Goal: Task Accomplishment & Management: Use online tool/utility

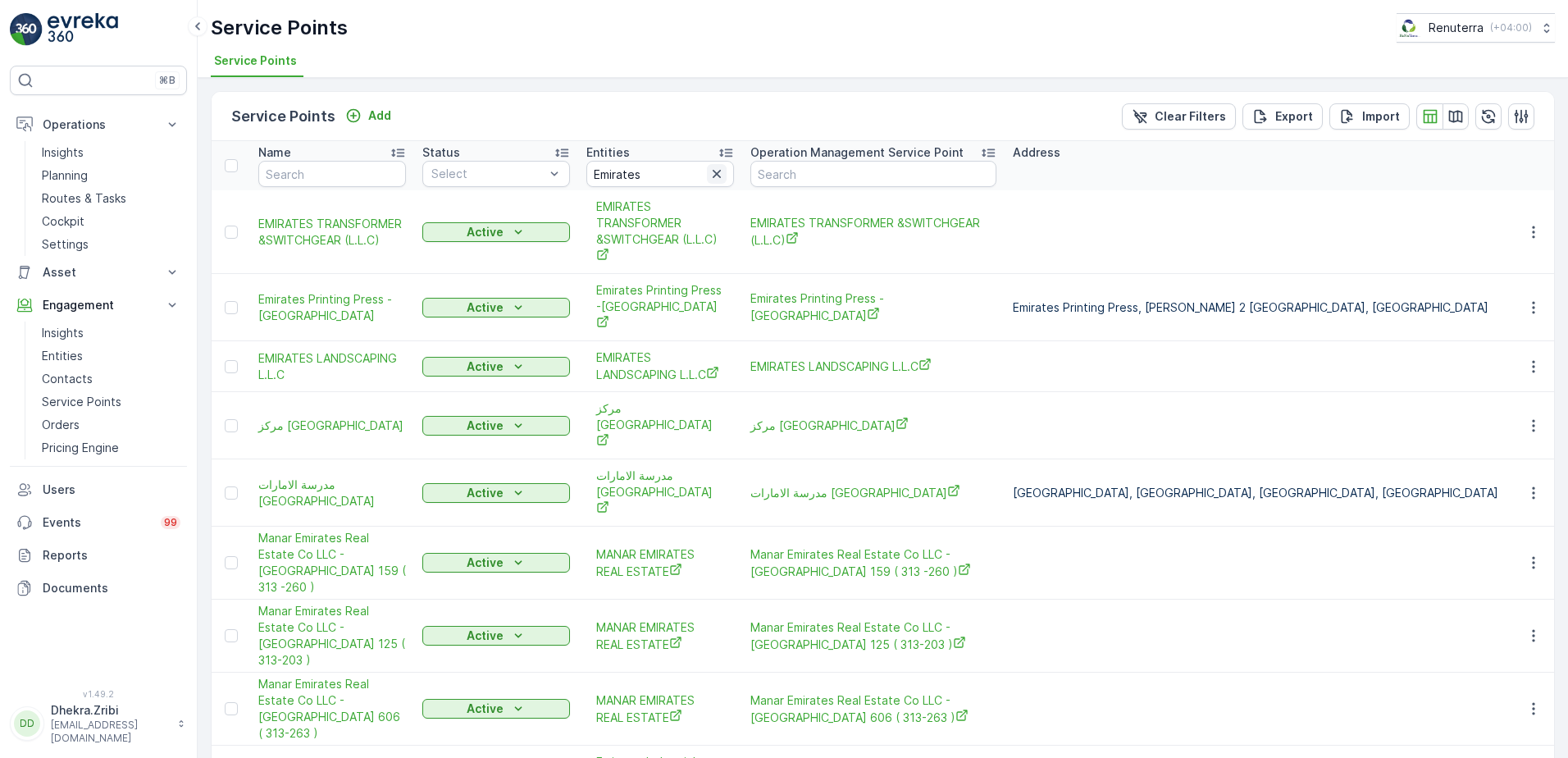
click at [719, 173] on icon "button" at bounding box center [716, 173] width 17 height 17
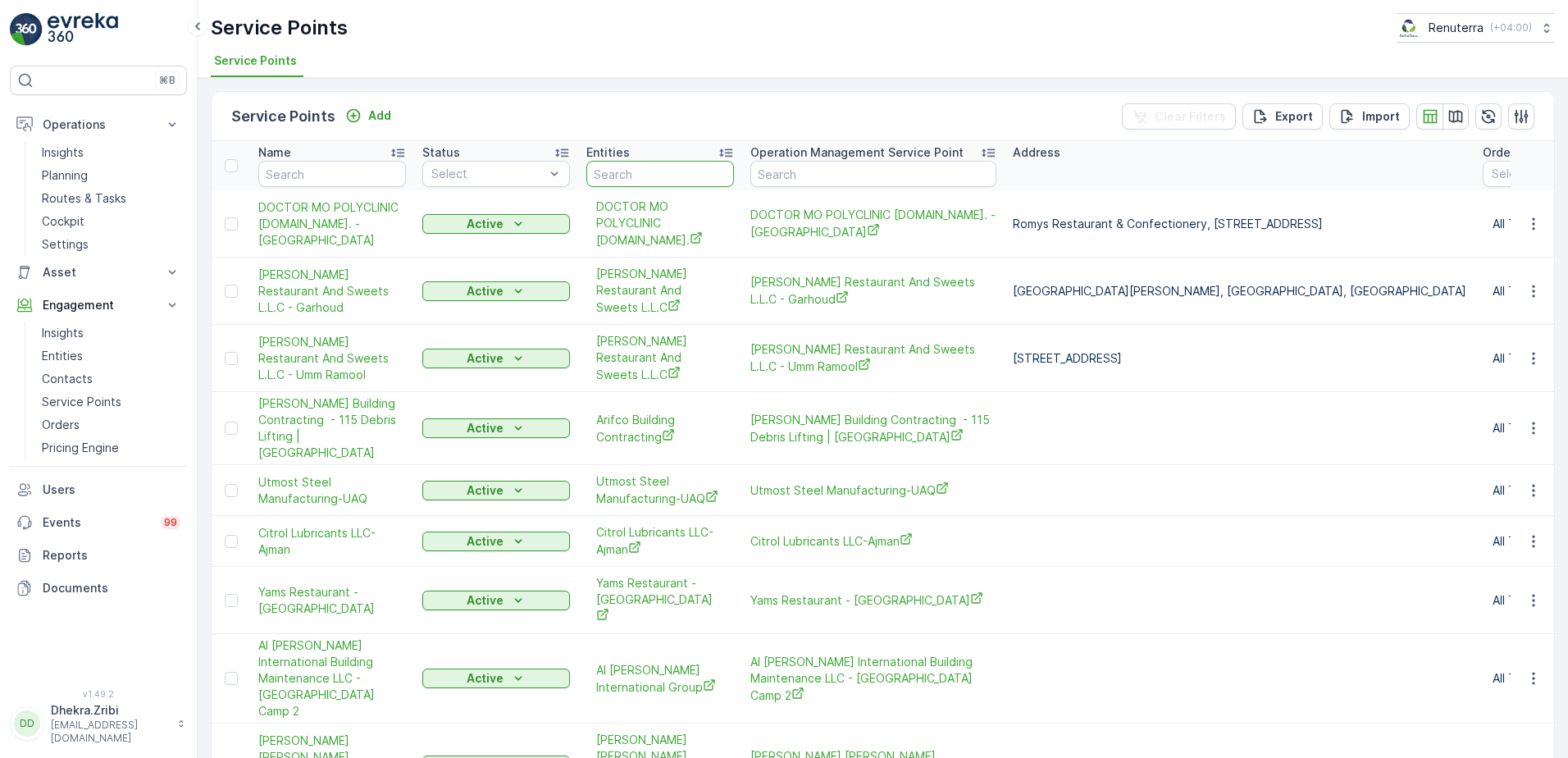
click at [654, 169] on input "text" at bounding box center [660, 173] width 148 height 27
type input "MUZ"
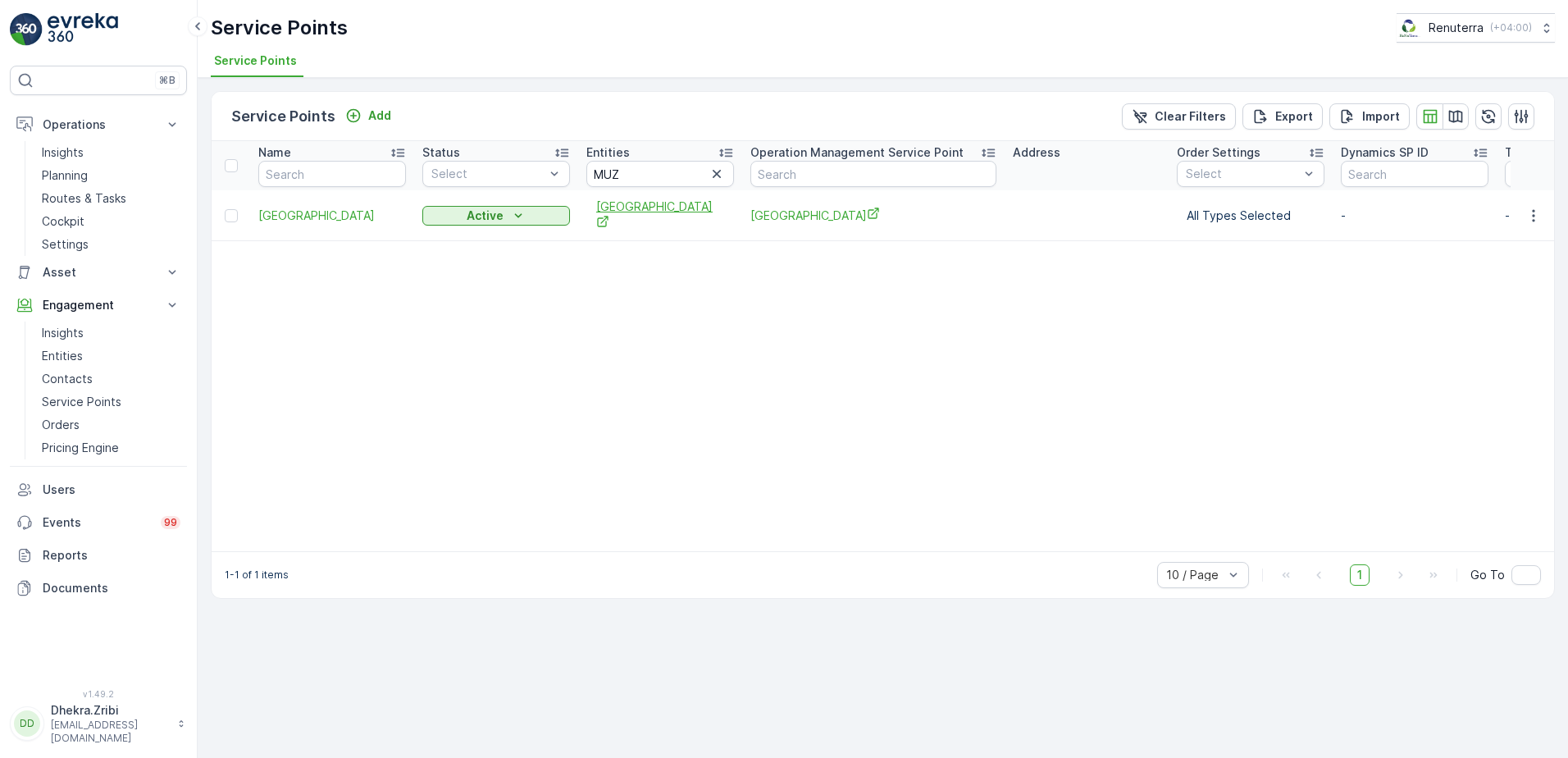
click at [653, 214] on span "[GEOGRAPHIC_DATA]" at bounding box center [660, 215] width 128 height 34
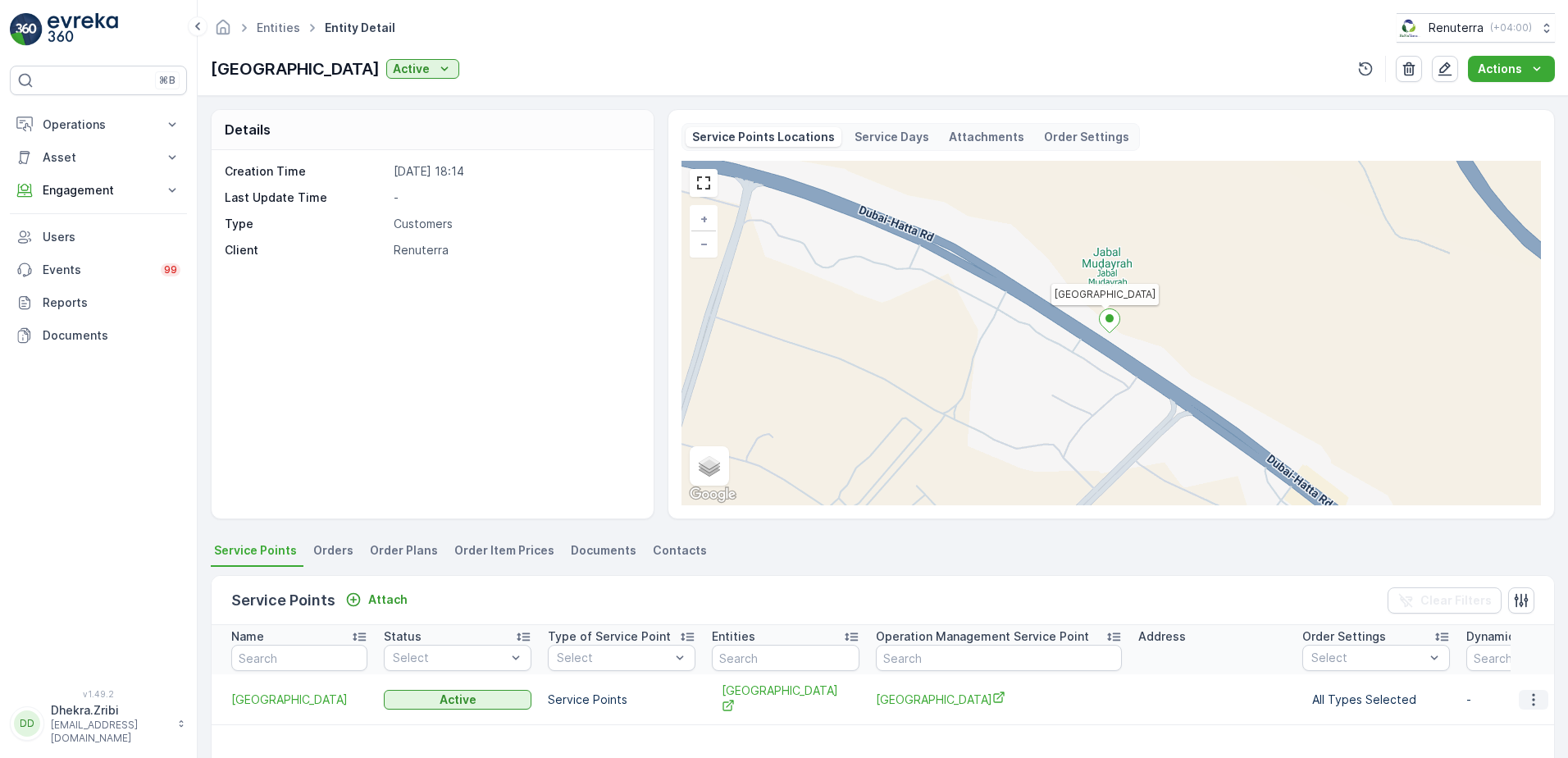
click at [1525, 694] on icon "button" at bounding box center [1533, 699] width 17 height 17
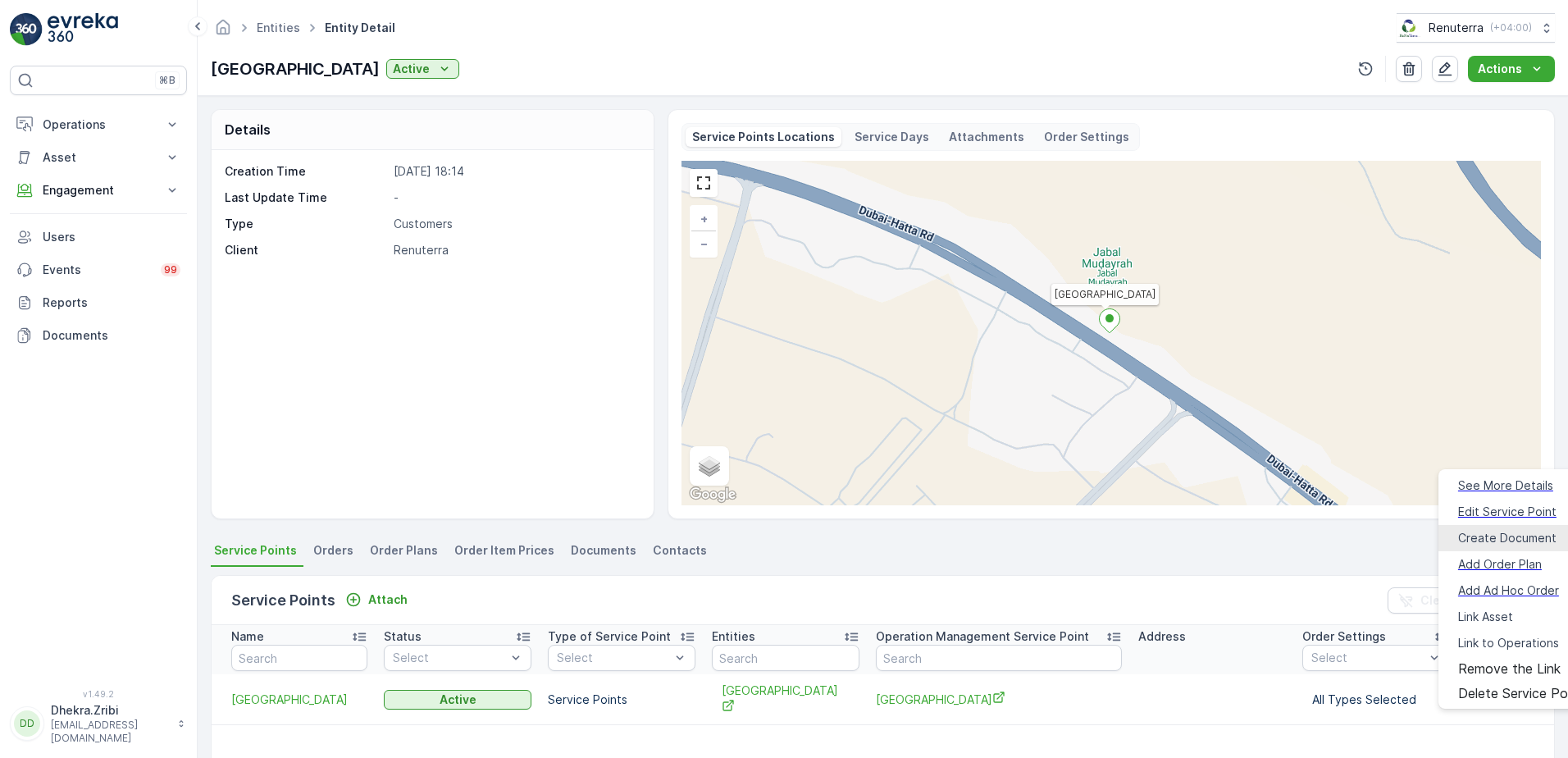
click at [1494, 529] on span "Create Document" at bounding box center [1507, 537] width 99 height 17
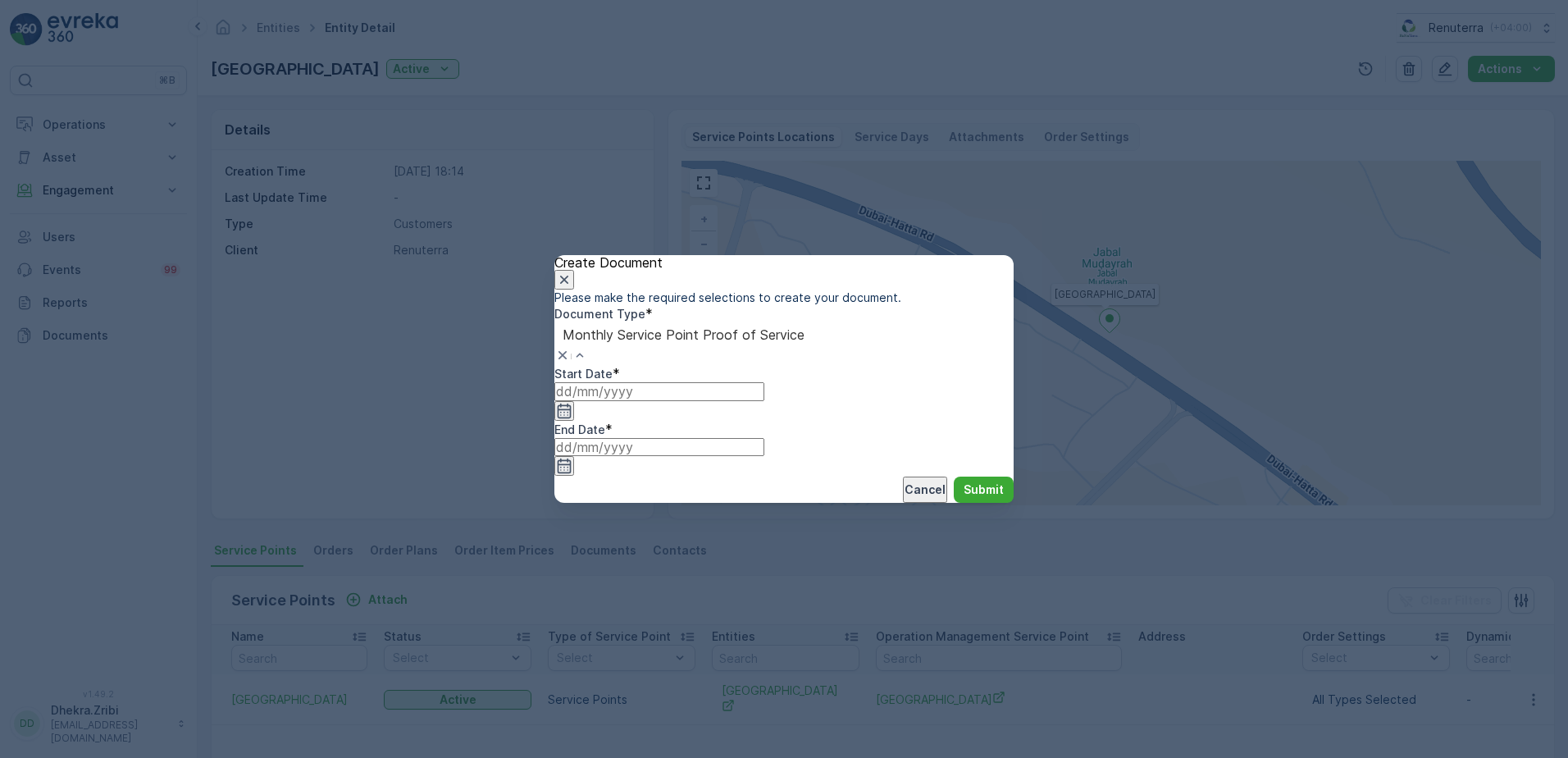
click at [878, 757] on div "Monthly Service Point Proof of Service" at bounding box center [784, 765] width 1568 height 15
click at [573, 419] on icon "button" at bounding box center [564, 410] width 17 height 17
click at [605, 551] on icon "button" at bounding box center [596, 559] width 17 height 17
click at [765, 647] on div "1" at bounding box center [768, 654] width 6 height 15
type input "01.08.2025"
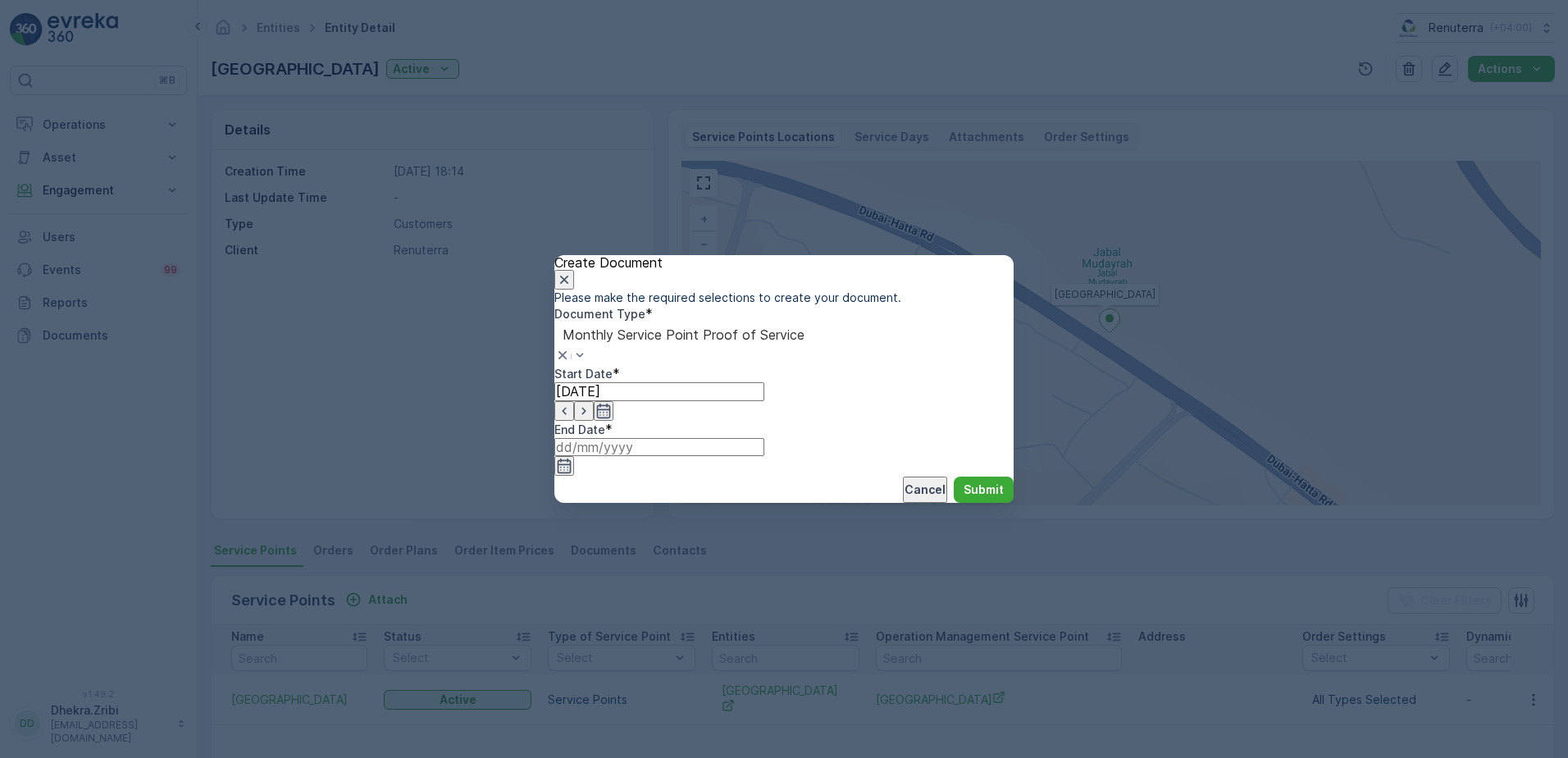
click at [573, 457] on icon "button" at bounding box center [564, 465] width 17 height 17
click at [816, 554] on icon "button" at bounding box center [813, 558] width 5 height 9
type input "31.08.2025"
click at [967, 498] on p "Submit" at bounding box center [983, 489] width 40 height 17
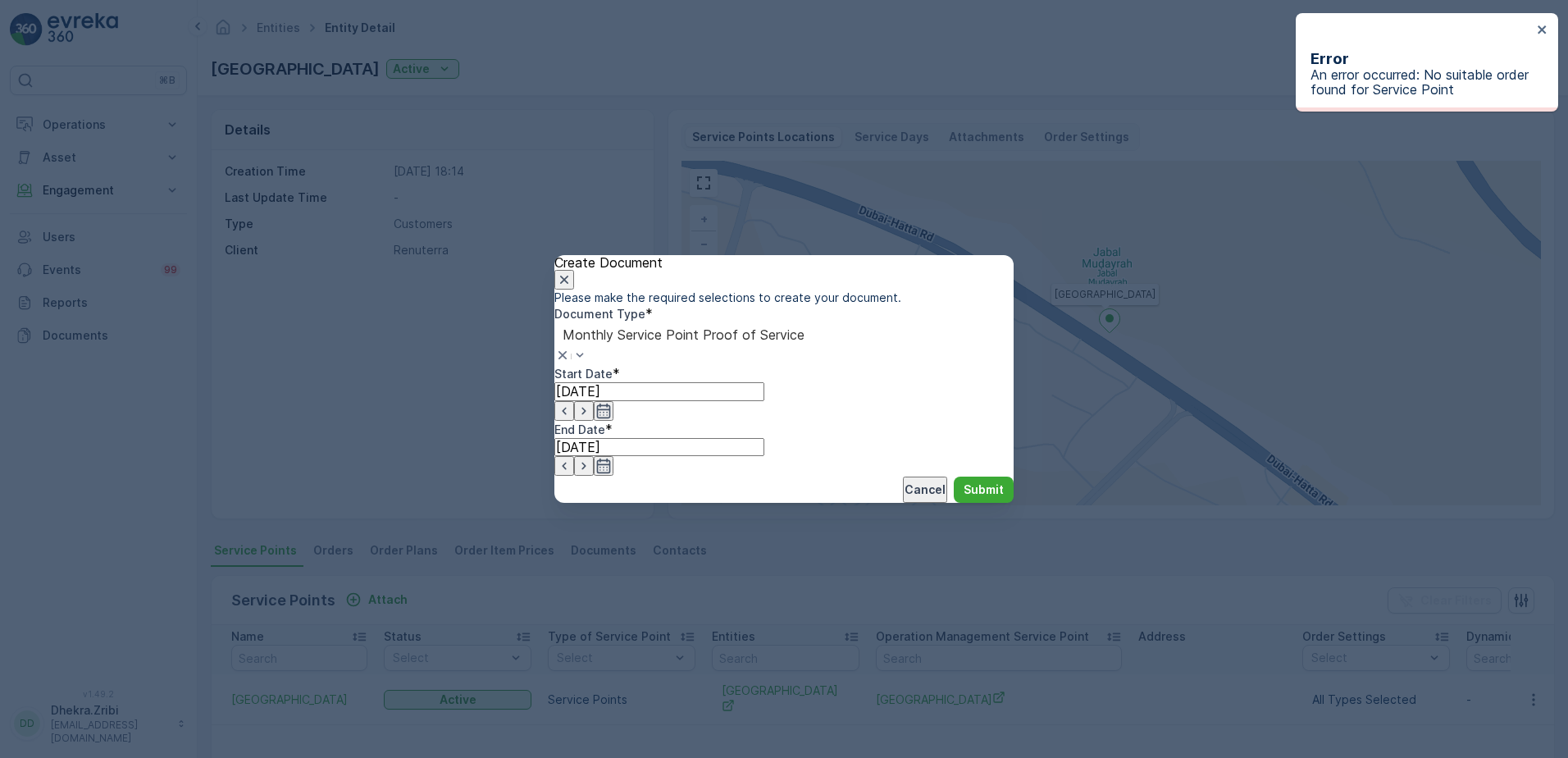
click at [612, 419] on icon "button" at bounding box center [603, 410] width 17 height 17
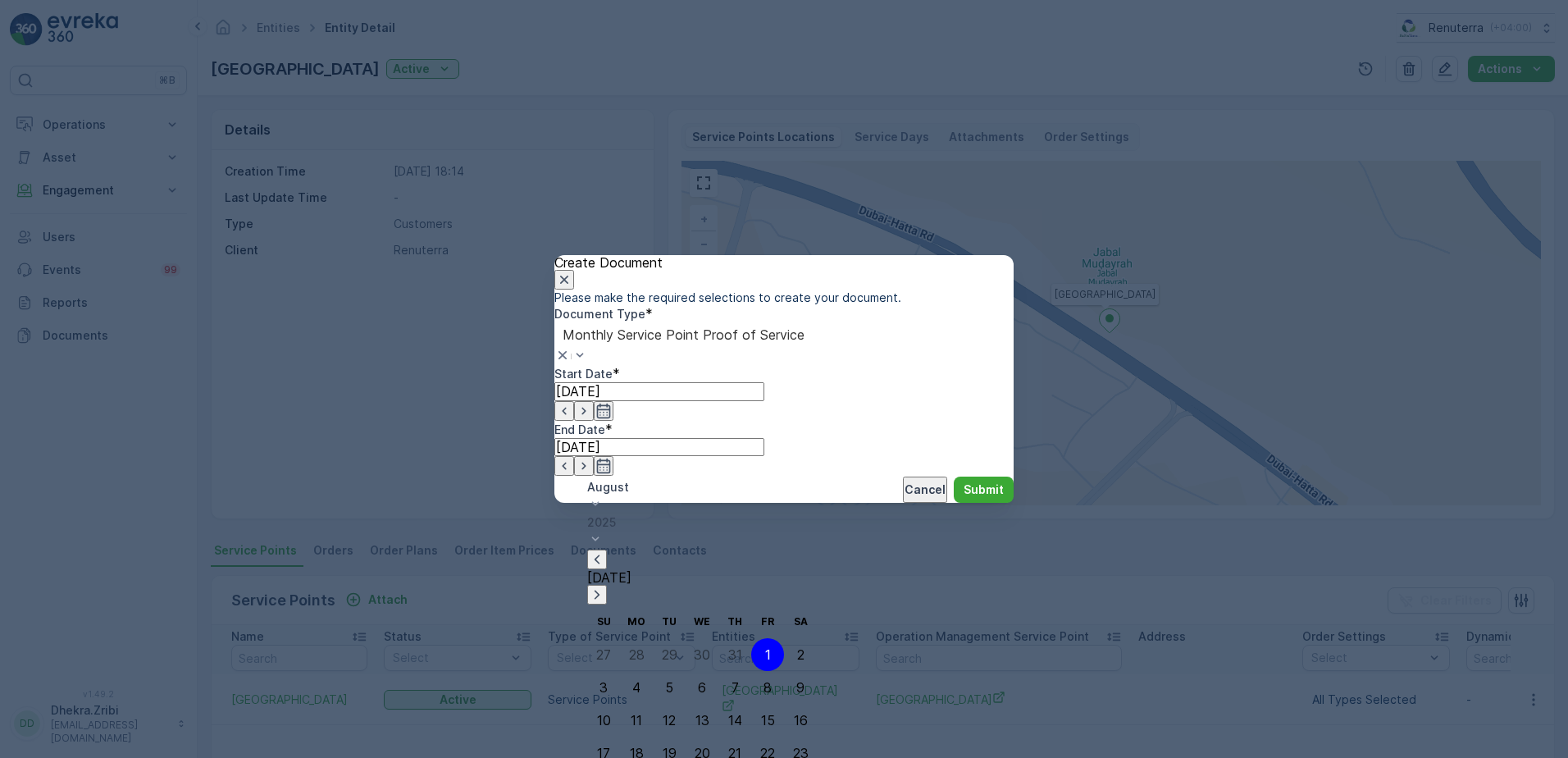
click at [605, 551] on icon "button" at bounding box center [596, 559] width 17 height 17
click at [666, 647] on div "1" at bounding box center [669, 654] width 6 height 15
type input "01.07.2025"
click at [611, 458] on icon "button" at bounding box center [604, 465] width 14 height 15
click at [822, 551] on icon "button" at bounding box center [813, 559] width 17 height 17
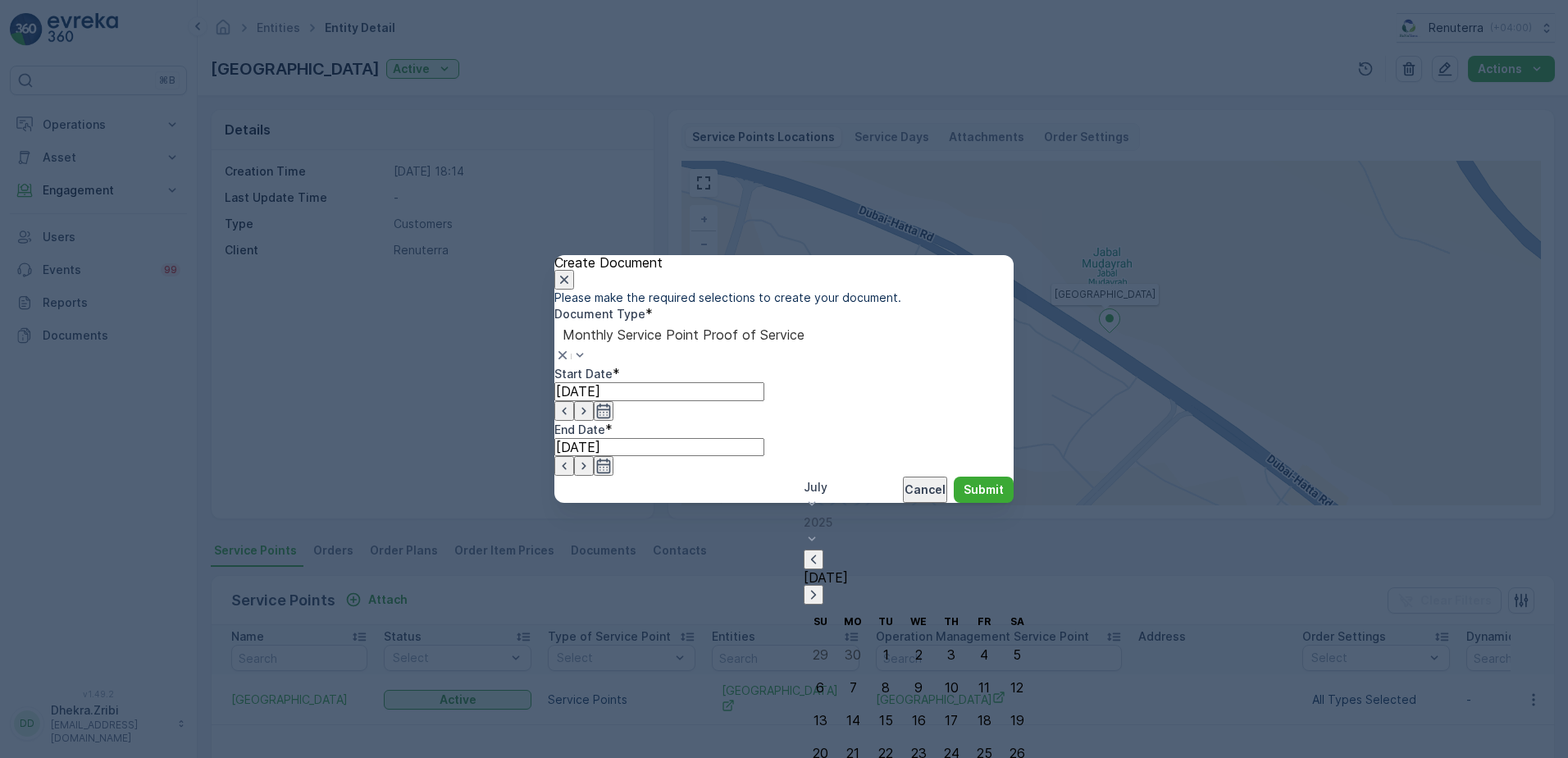
type input "31.07.2025"
click at [984, 503] on button "Submit" at bounding box center [983, 489] width 60 height 27
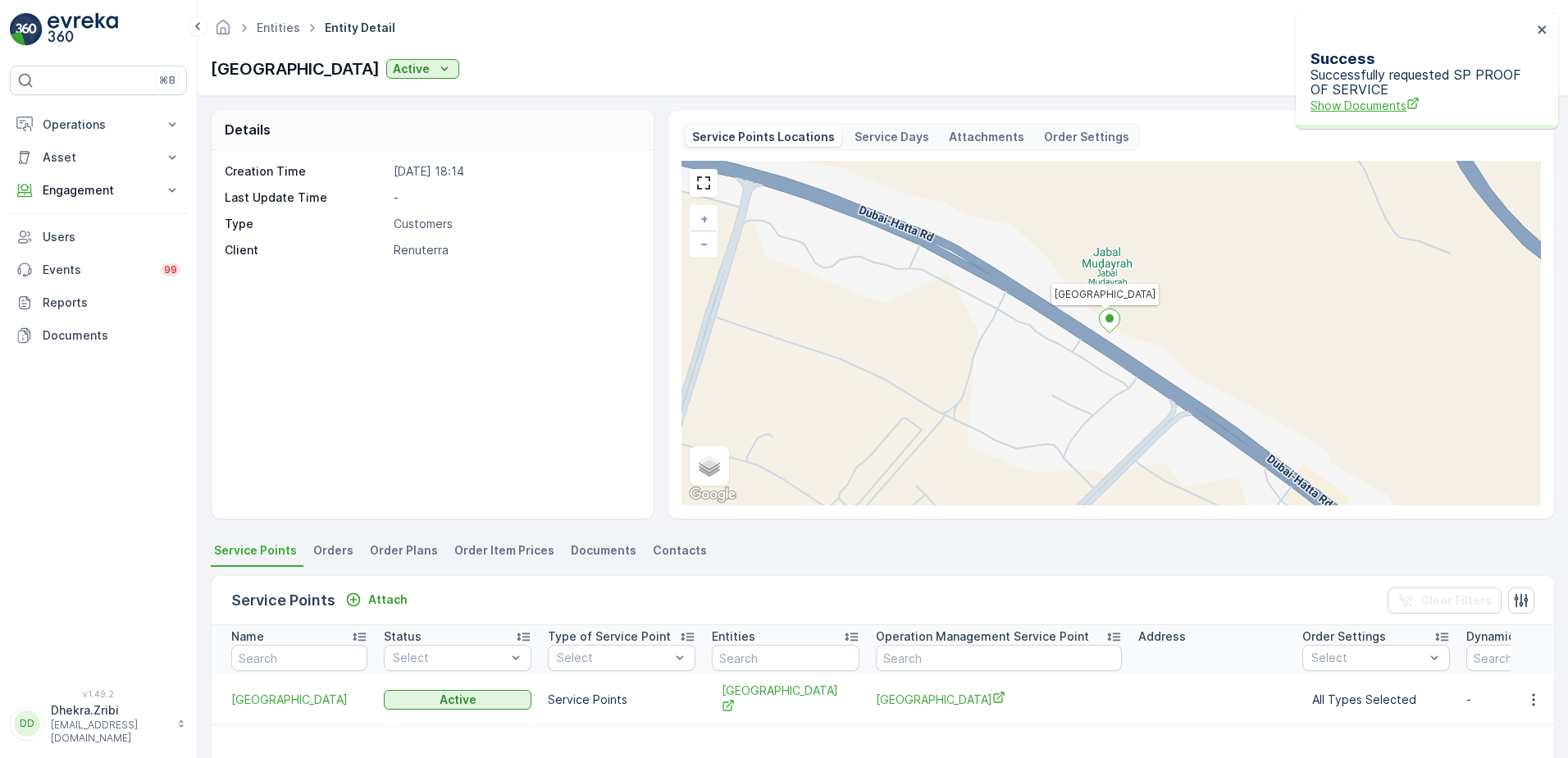
click at [1376, 97] on span "Show Documents" at bounding box center [1420, 104] width 222 height 17
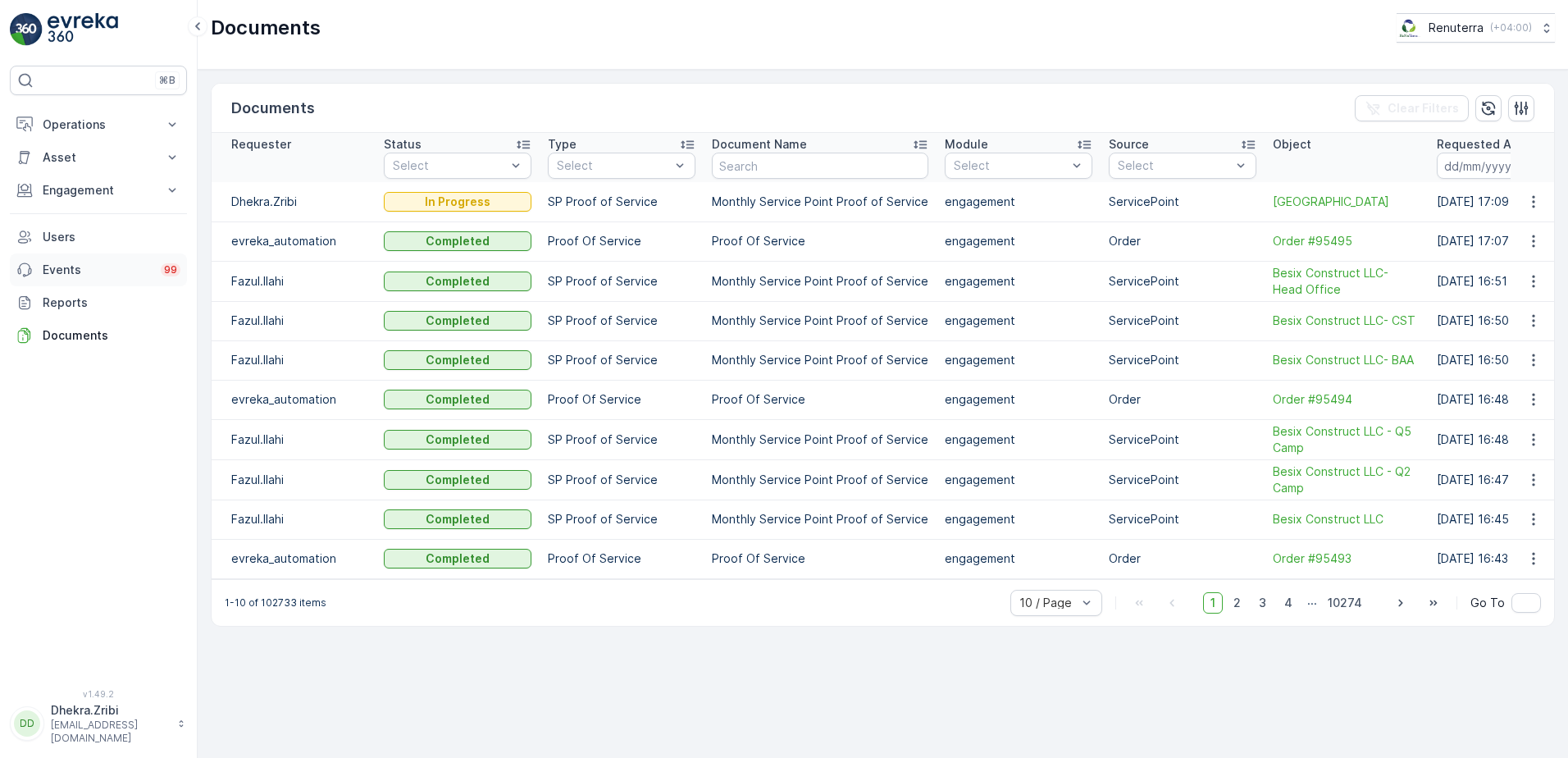
click at [92, 263] on p "Events" at bounding box center [97, 269] width 108 height 17
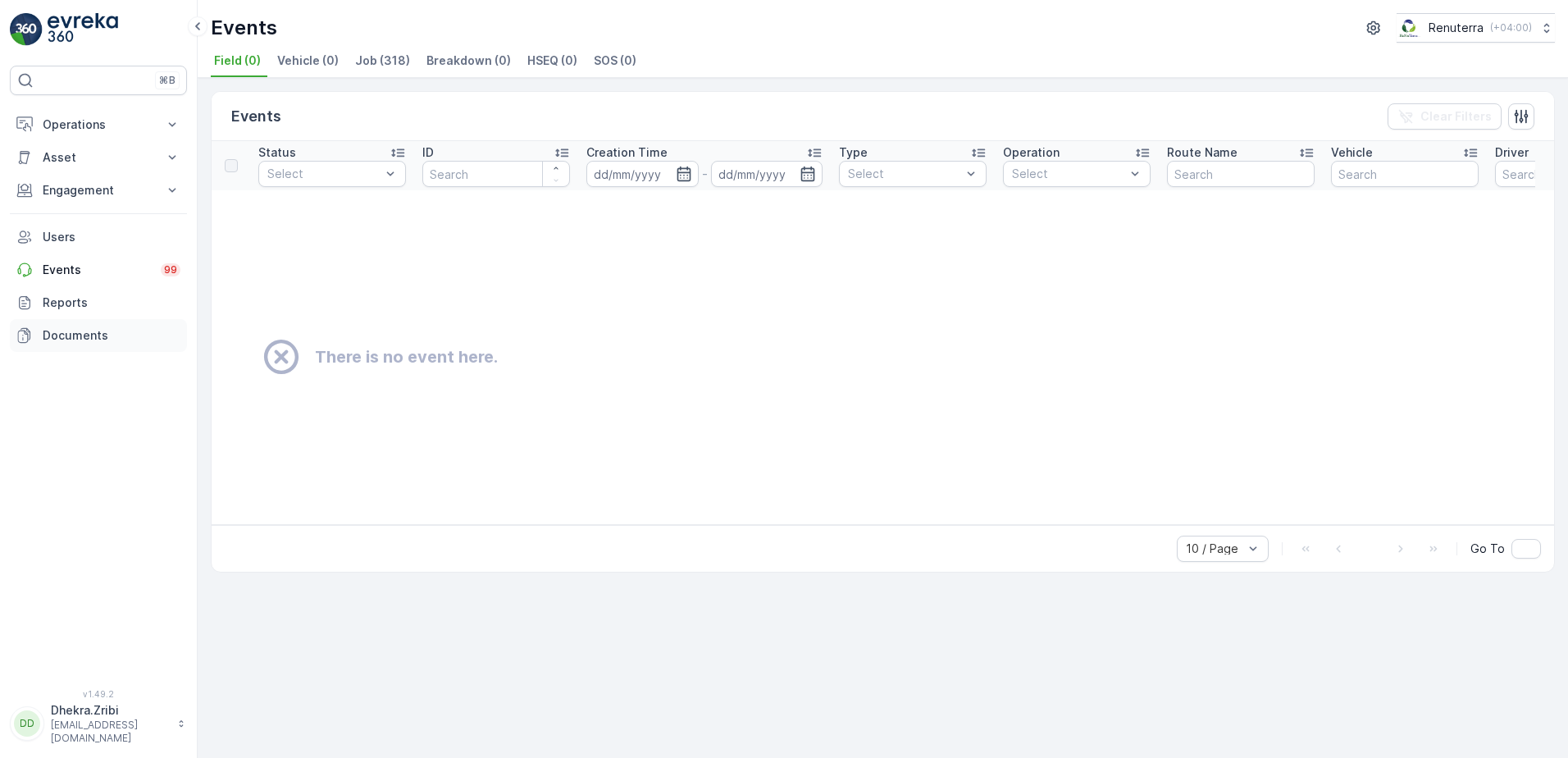
click at [84, 333] on p "Documents" at bounding box center [111, 335] width 138 height 17
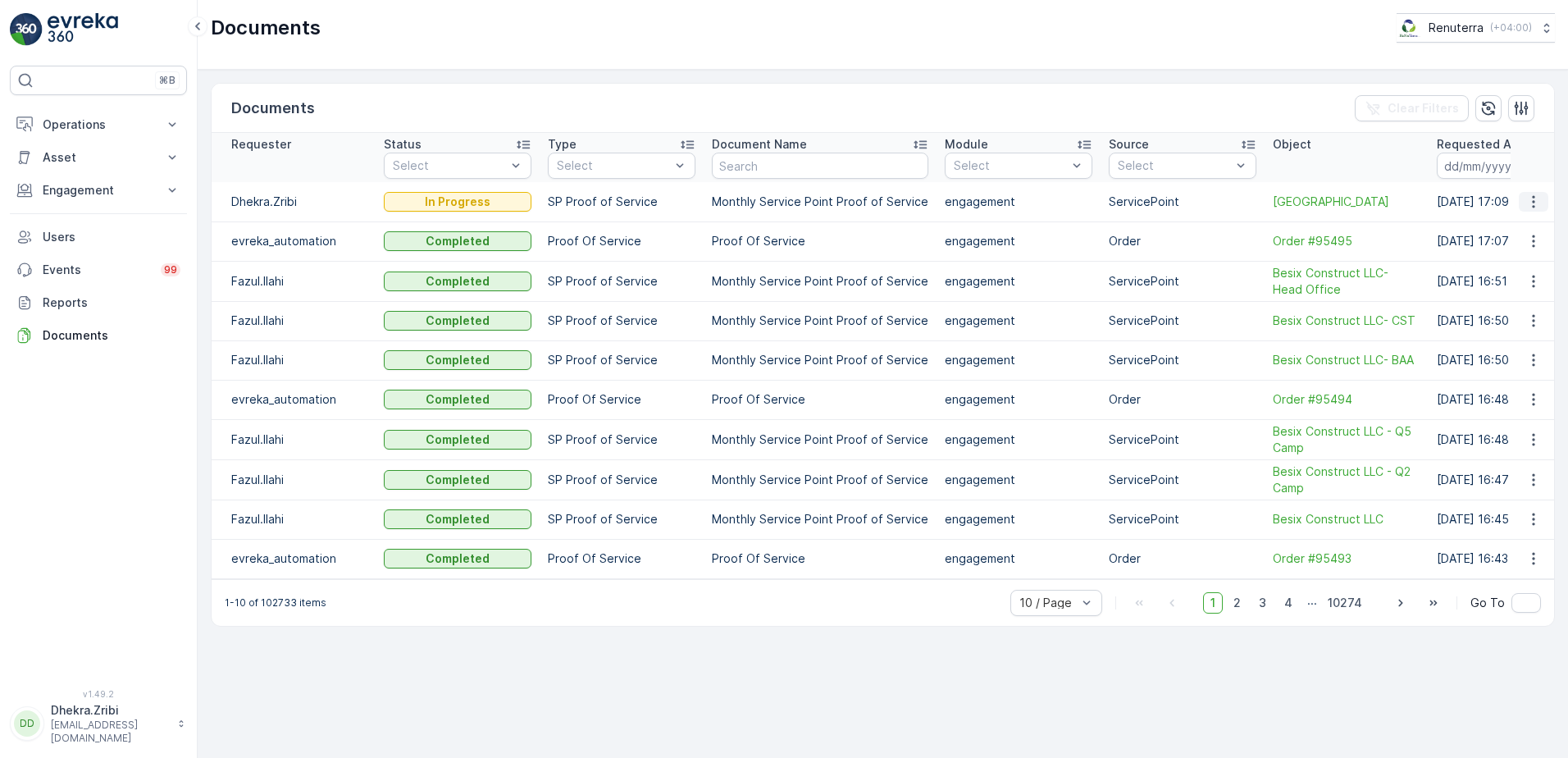
click at [1534, 197] on icon "button" at bounding box center [1533, 201] width 17 height 17
